Goal: Information Seeking & Learning: Learn about a topic

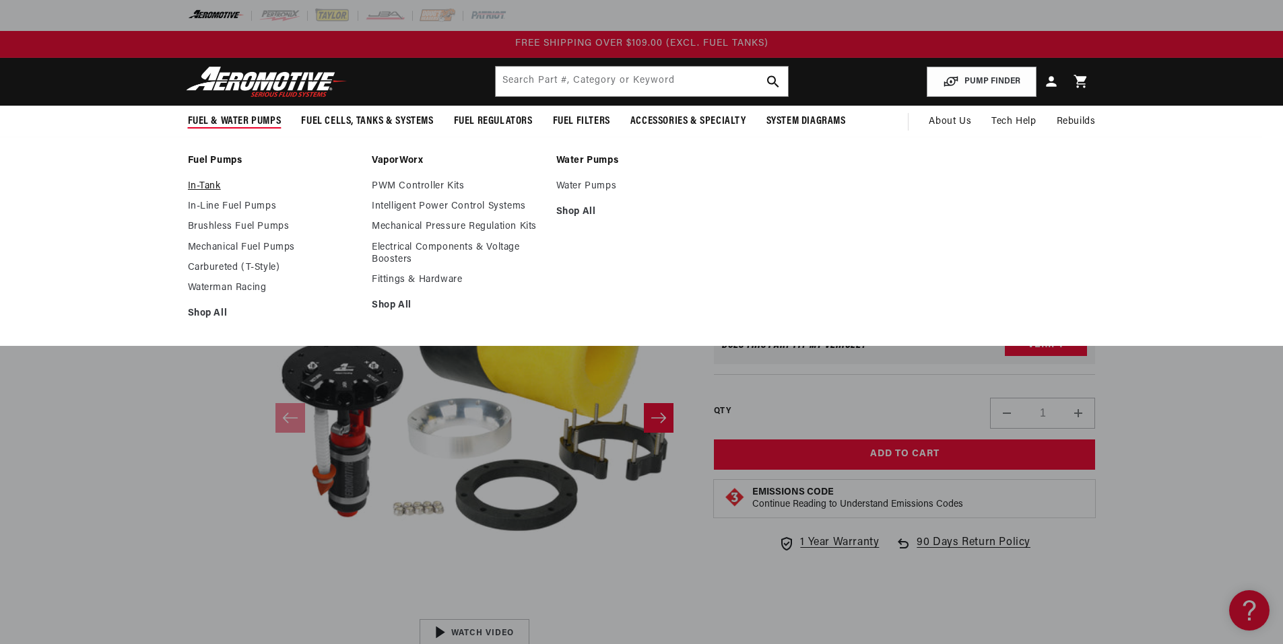
click at [213, 187] on link "In-Tank" at bounding box center [273, 186] width 171 height 12
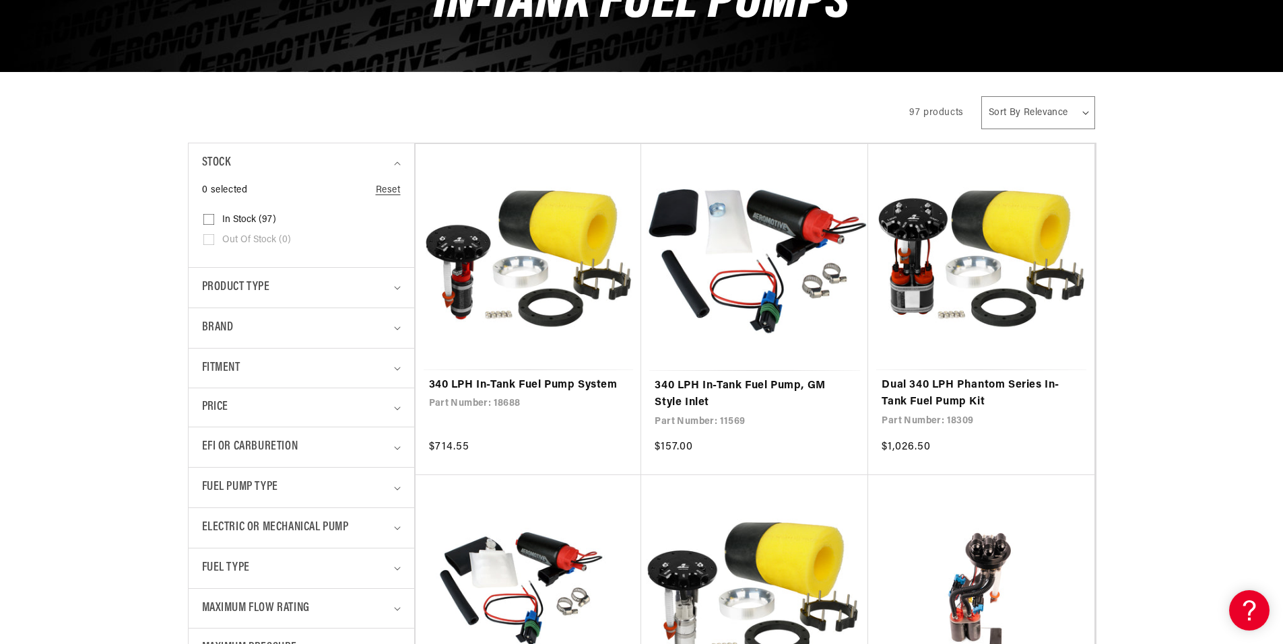
scroll to position [269, 0]
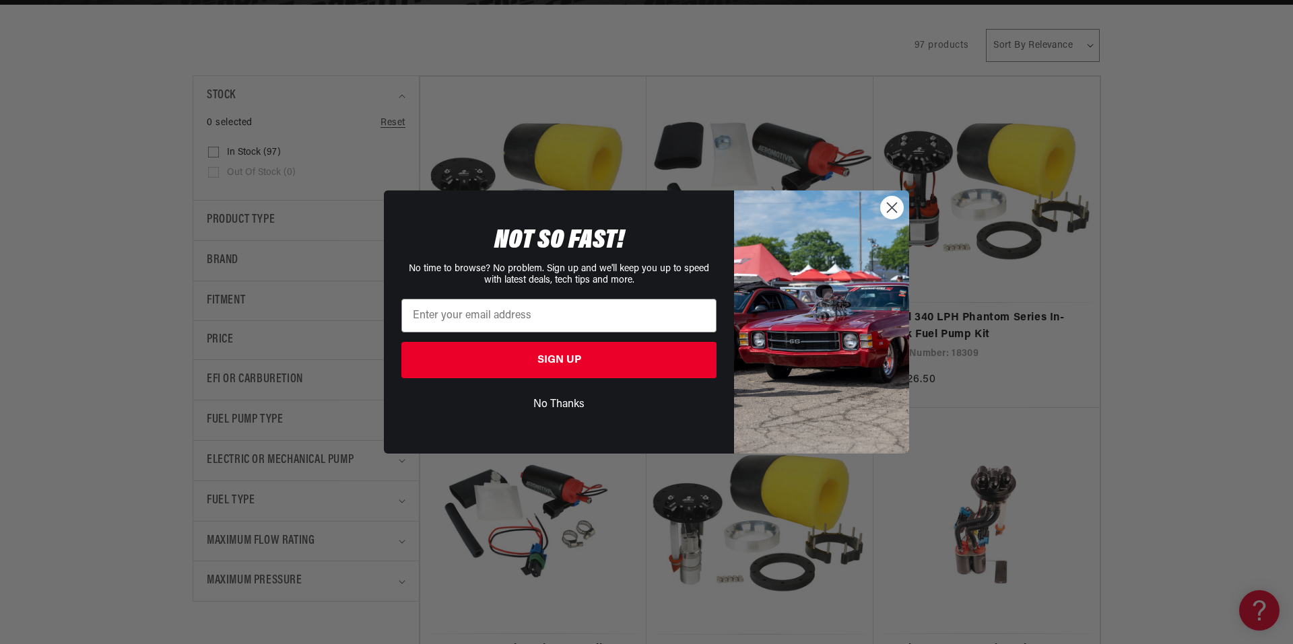
click at [889, 211] on icon "Close dialog" at bounding box center [891, 207] width 9 height 9
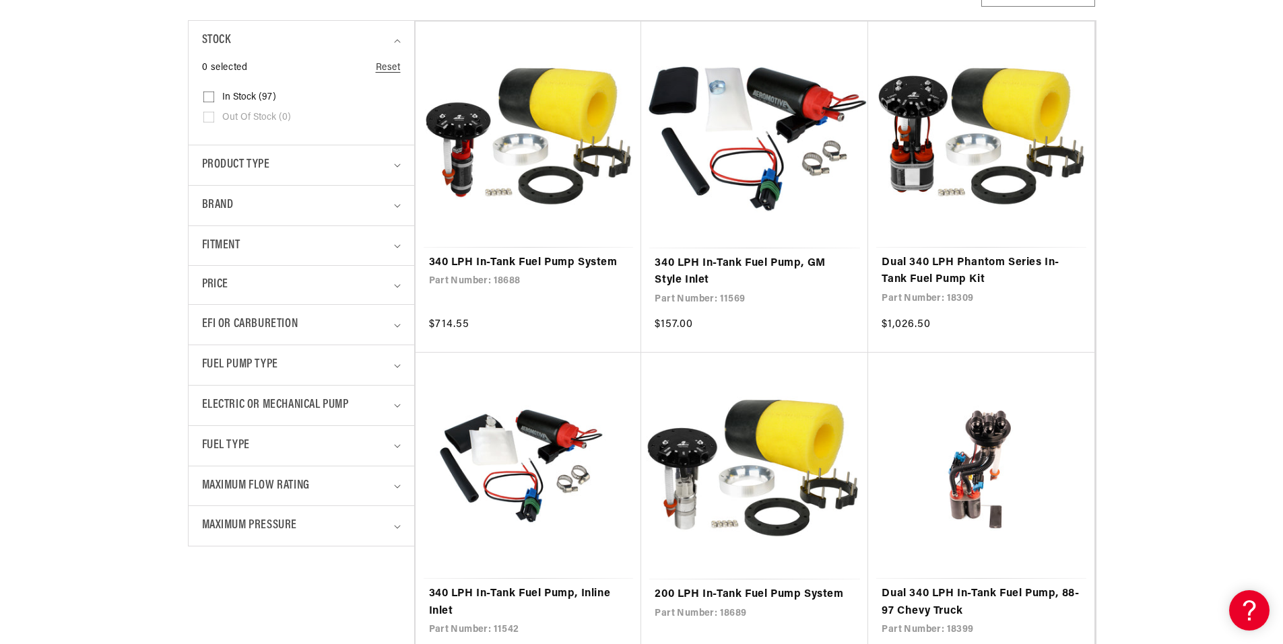
scroll to position [337, 0]
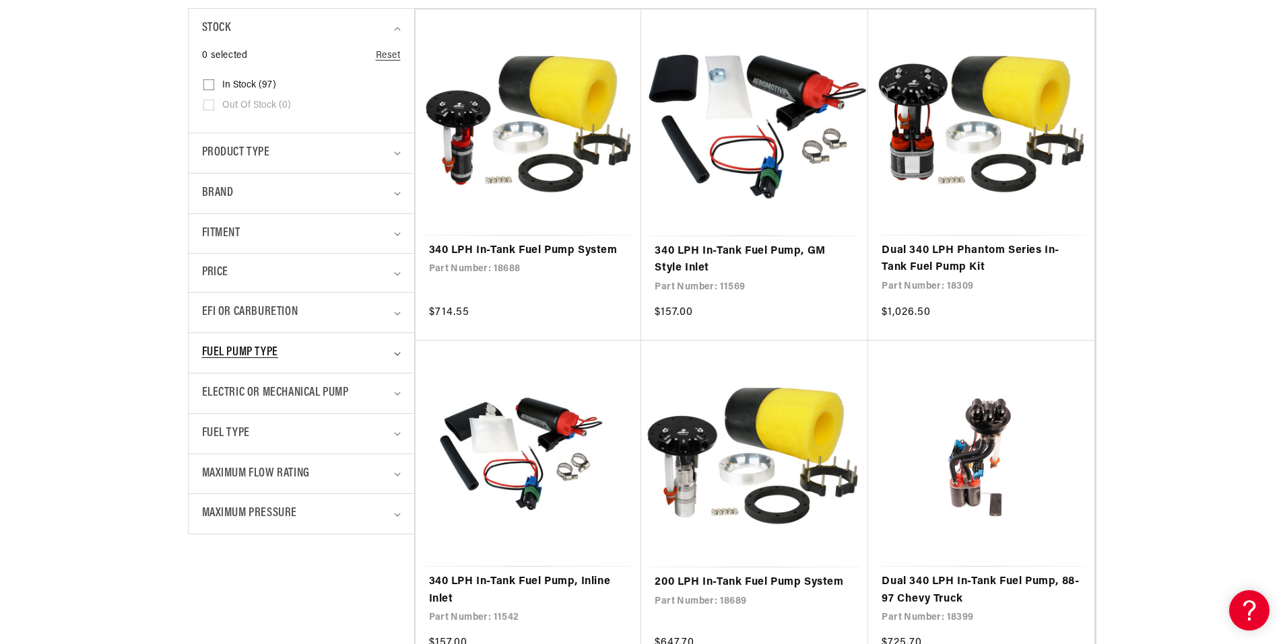
click at [399, 355] on icon "Fuel Pump Type (0 selected)" at bounding box center [397, 354] width 7 height 4
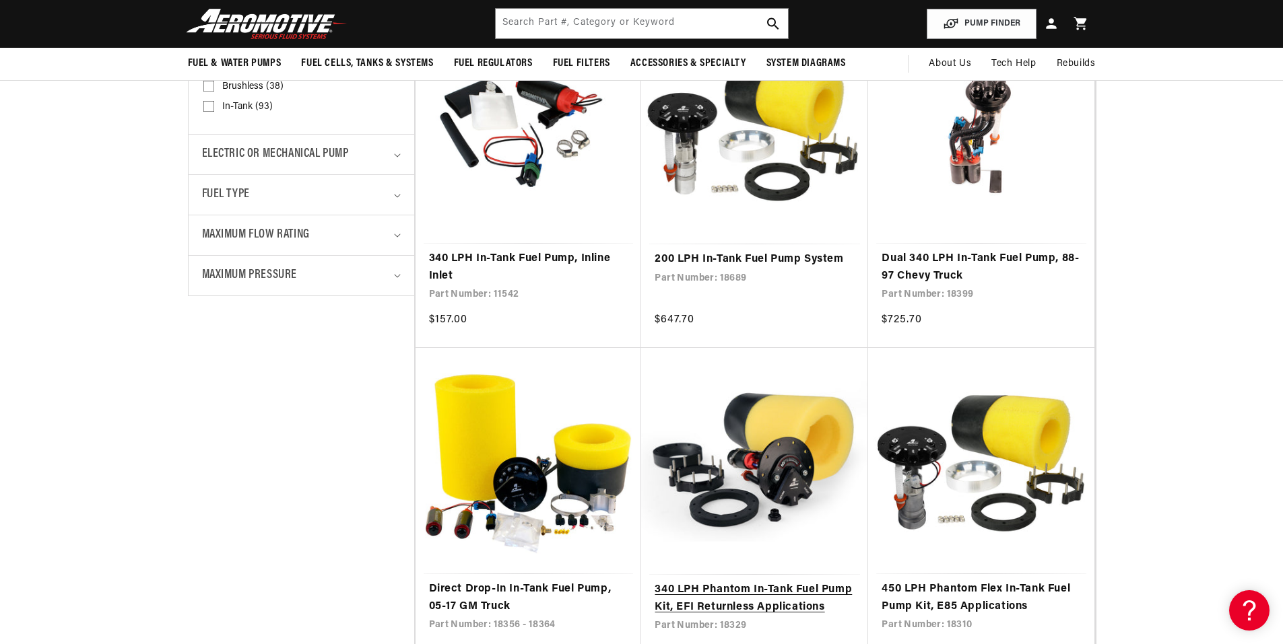
scroll to position [606, 0]
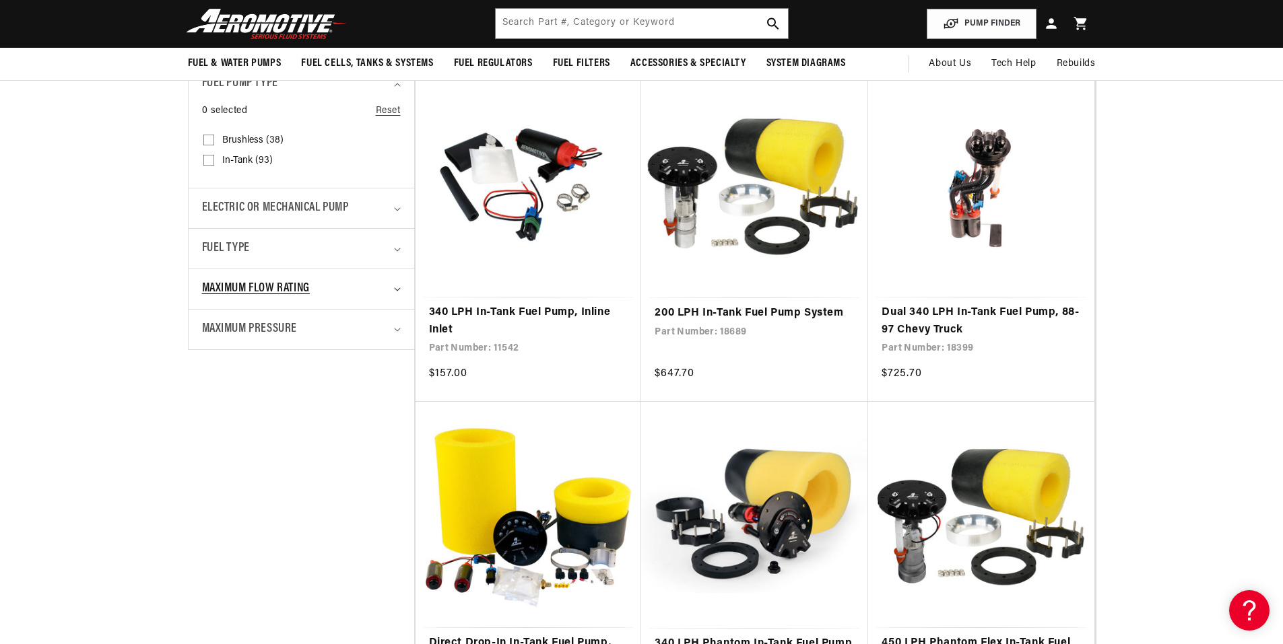
click at [394, 289] on icon "Maximum Flow Rating (0 selected)" at bounding box center [397, 289] width 7 height 4
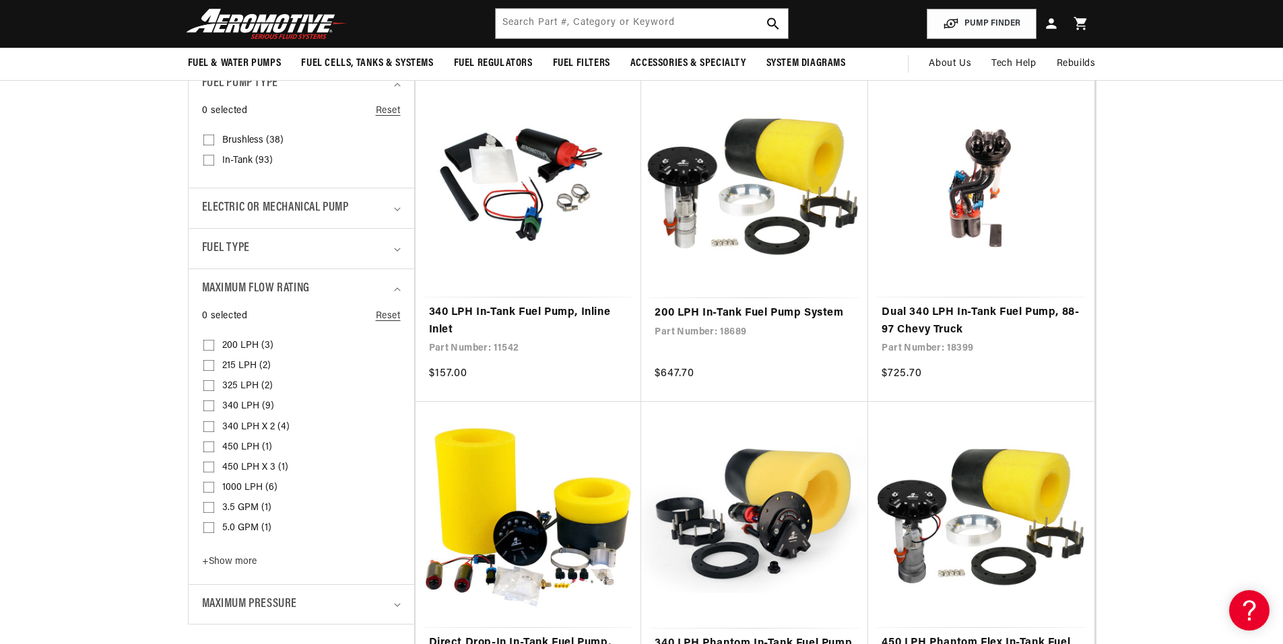
click at [213, 407] on input "340 LPH (9) 340 LPH (9 products)" at bounding box center [208, 408] width 11 height 11
checkbox input "true"
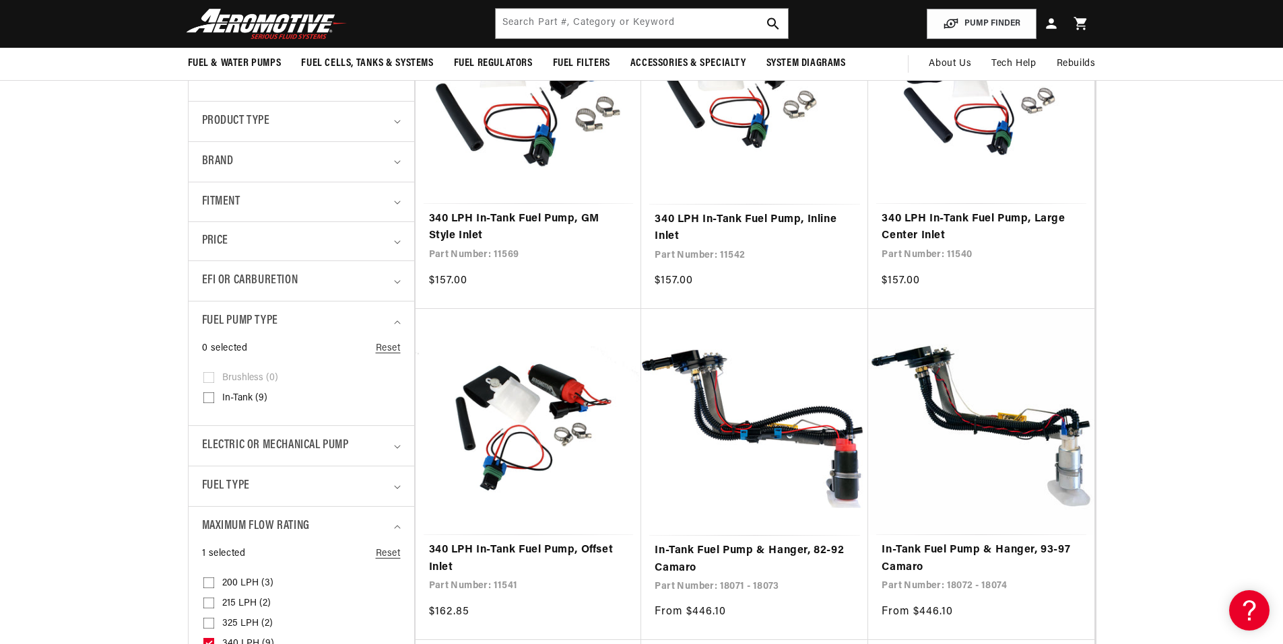
scroll to position [202, 0]
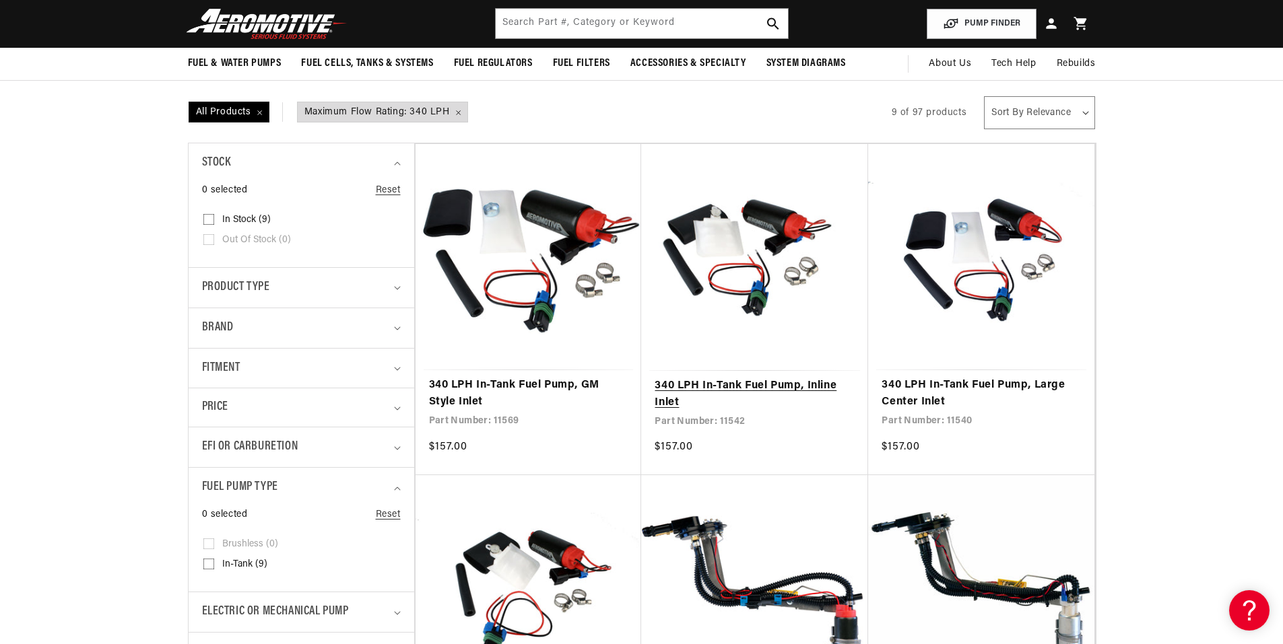
click at [766, 383] on link "340 LPH In-Tank Fuel Pump, Inline Inlet" at bounding box center [754, 395] width 200 height 34
